Goal: Use online tool/utility: Utilize a website feature to perform a specific function

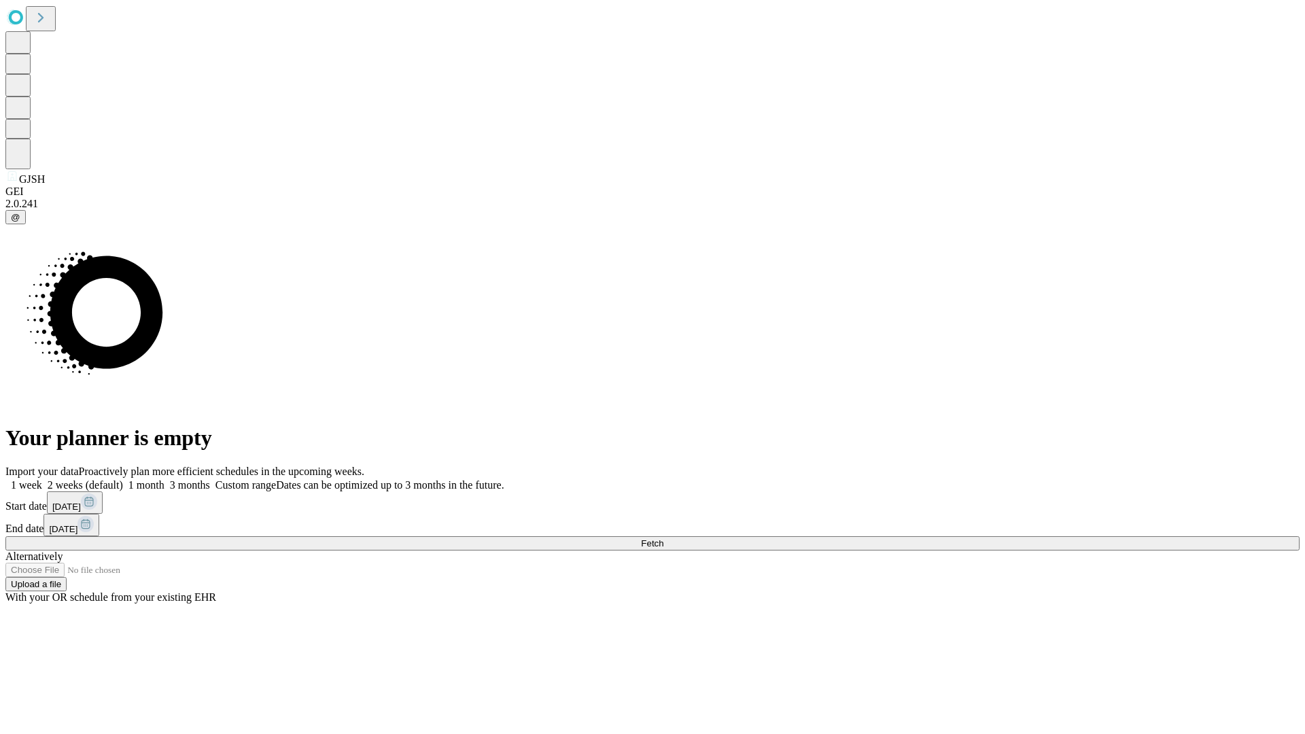
click at [664, 538] on span "Fetch" at bounding box center [652, 543] width 22 height 10
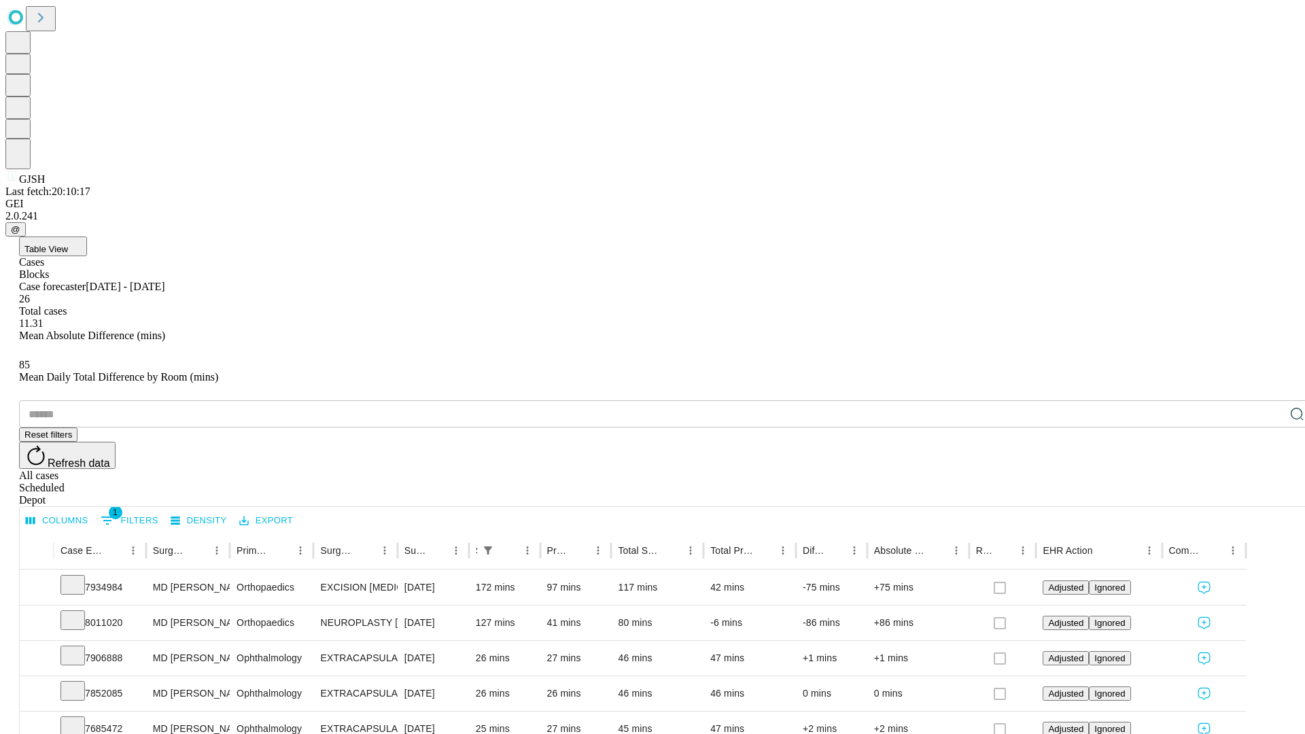
click at [68, 244] on span "Table View" at bounding box center [46, 249] width 44 height 10
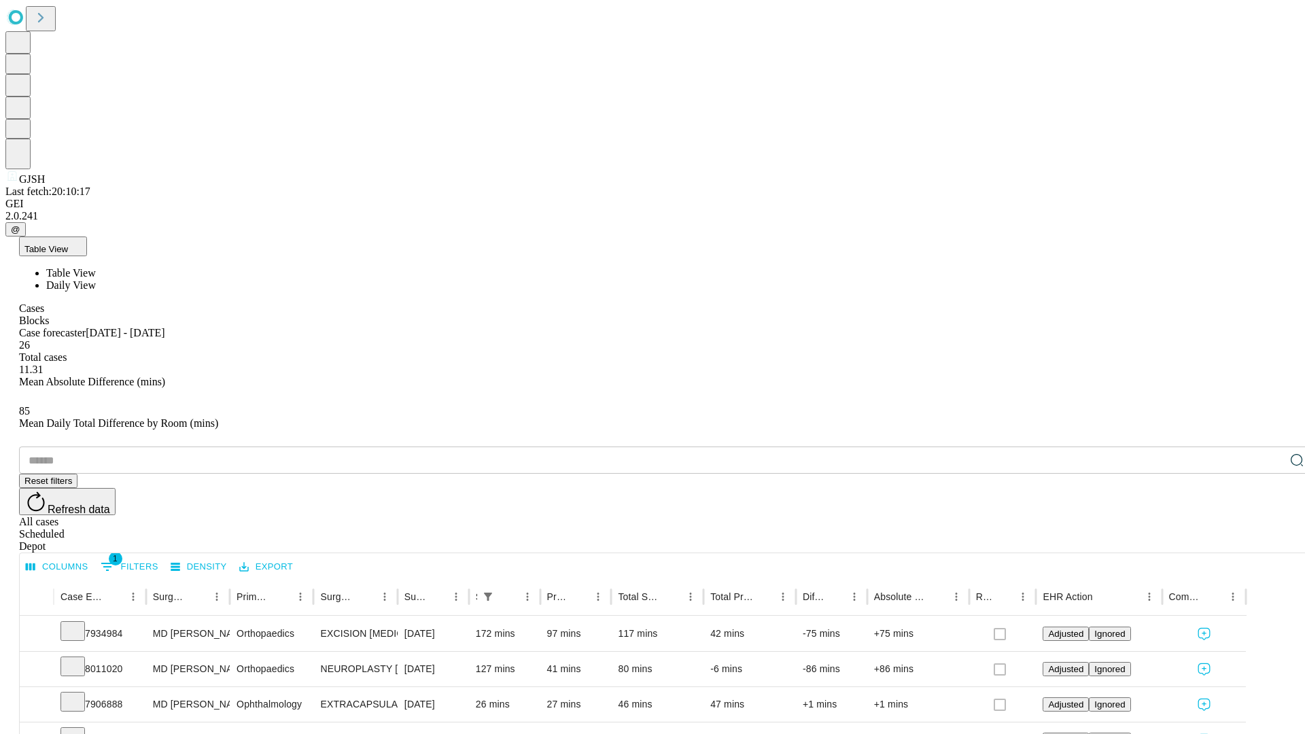
click at [96, 279] on span "Daily View" at bounding box center [71, 285] width 50 height 12
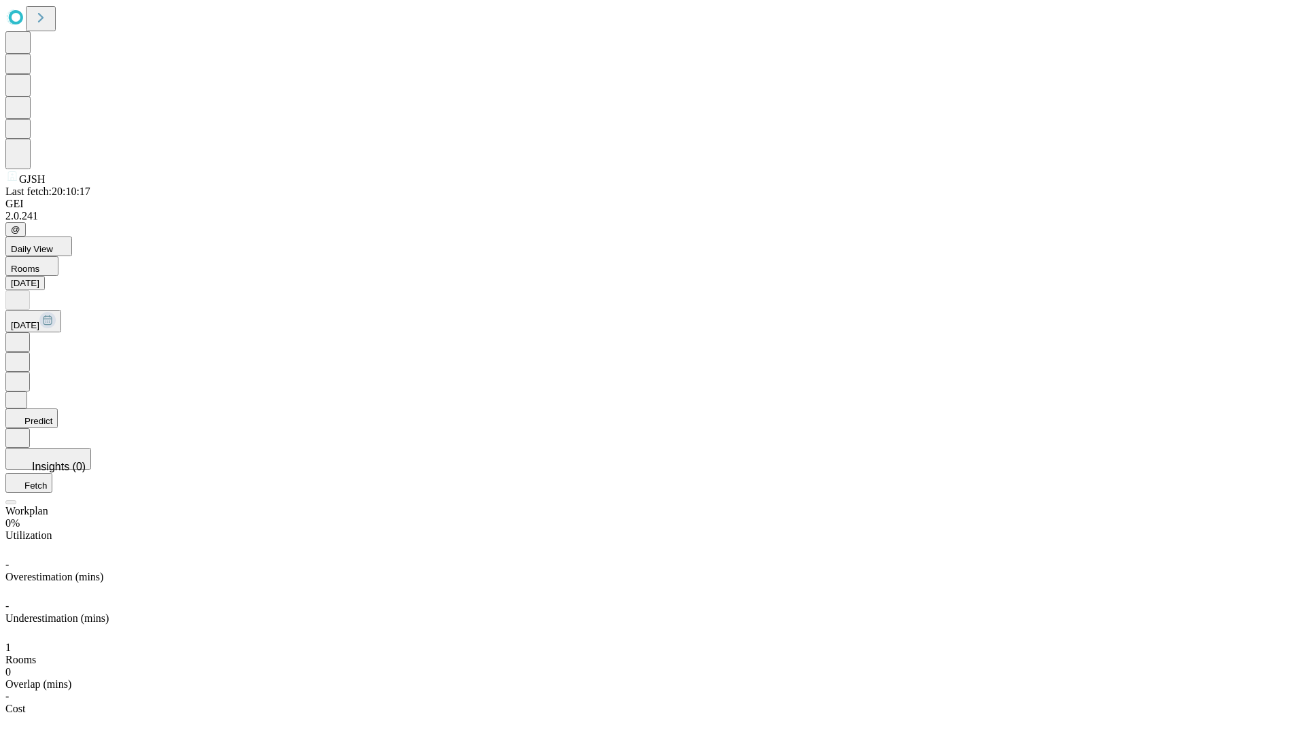
click at [58, 409] on button "Predict" at bounding box center [31, 419] width 52 height 20
